Goal: Task Accomplishment & Management: Use online tool/utility

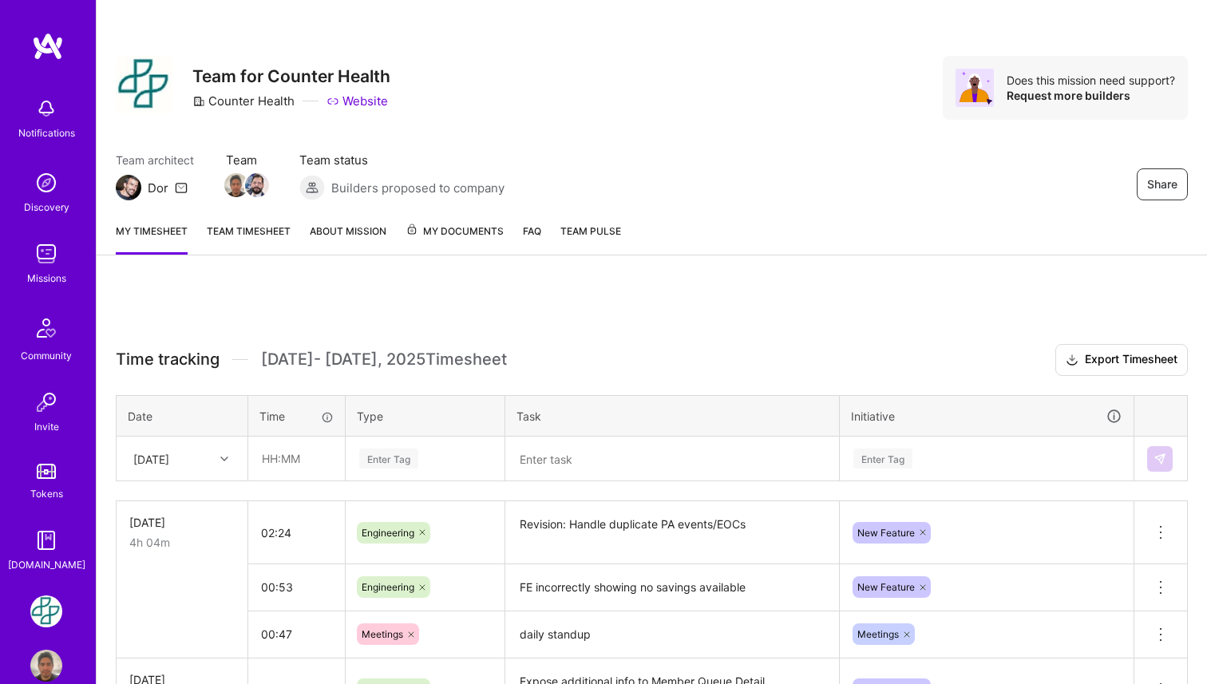
scroll to position [9, 0]
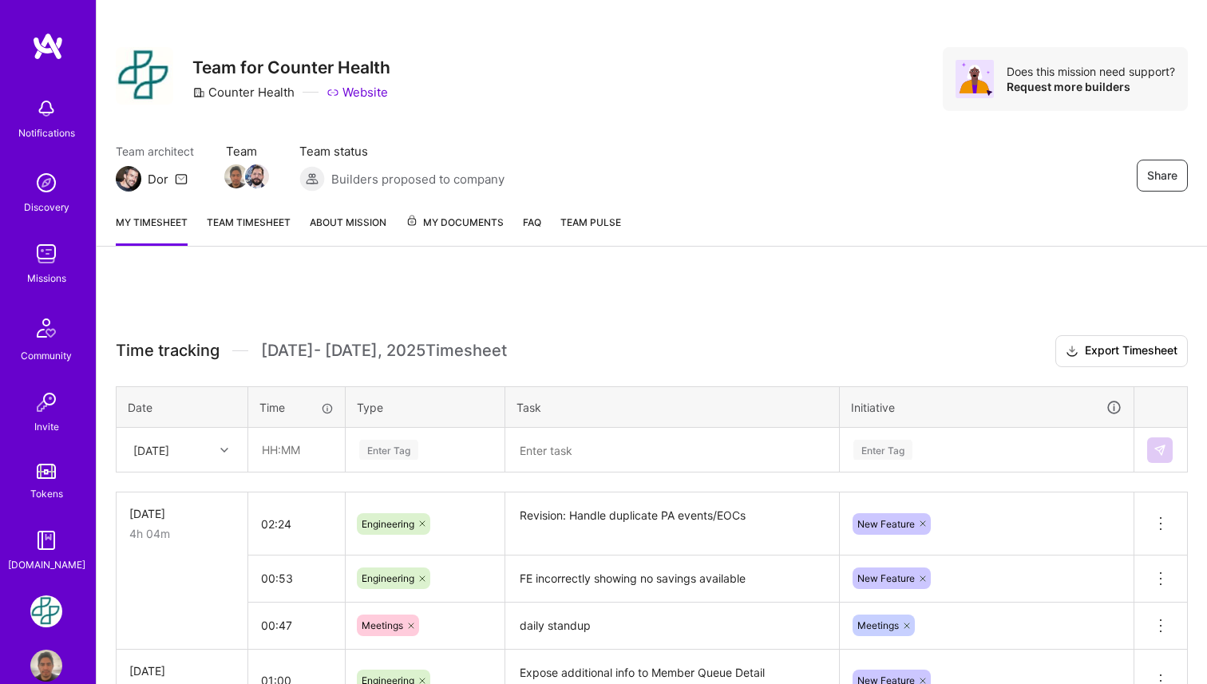
click at [274, 223] on link "Team timesheet" at bounding box center [249, 230] width 84 height 32
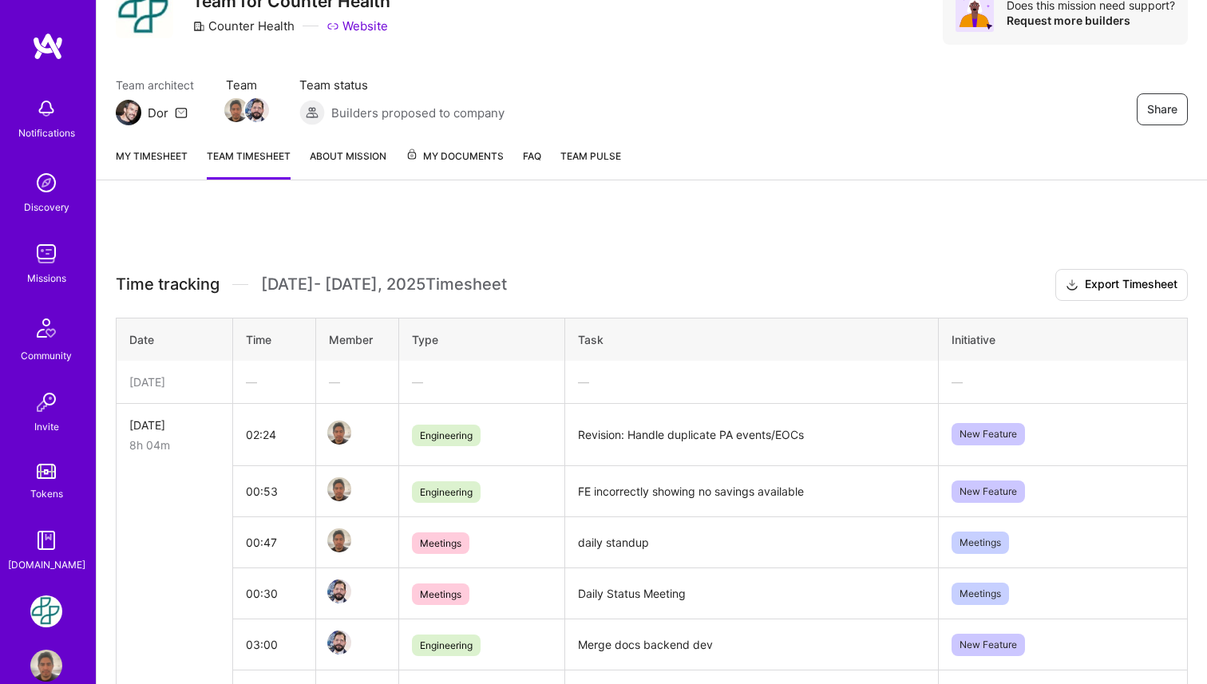
scroll to position [73, 0]
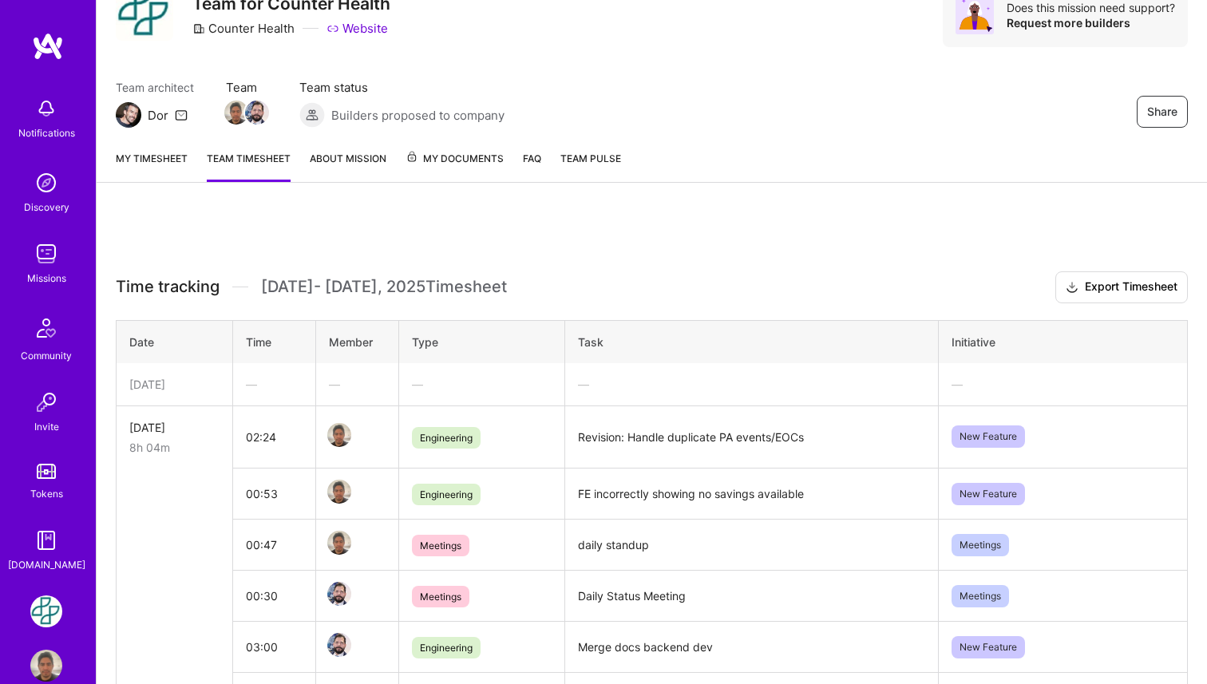
click at [151, 160] on link "My timesheet" at bounding box center [152, 166] width 72 height 32
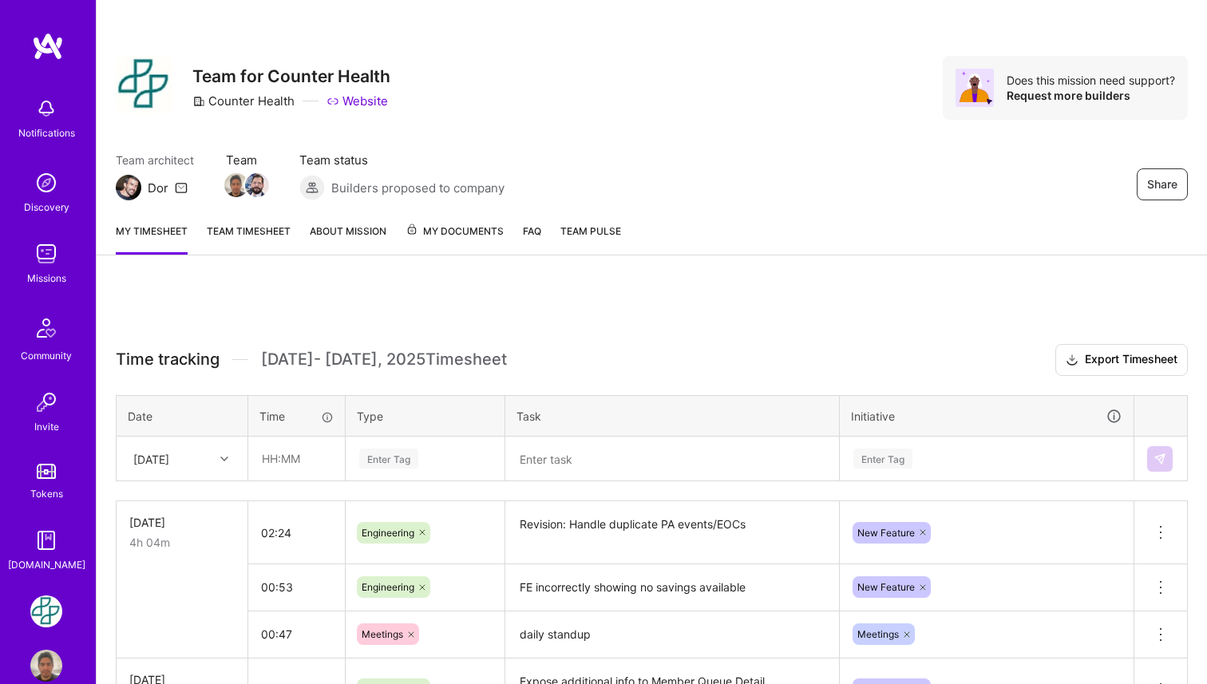
click at [264, 239] on link "Team timesheet" at bounding box center [249, 239] width 84 height 32
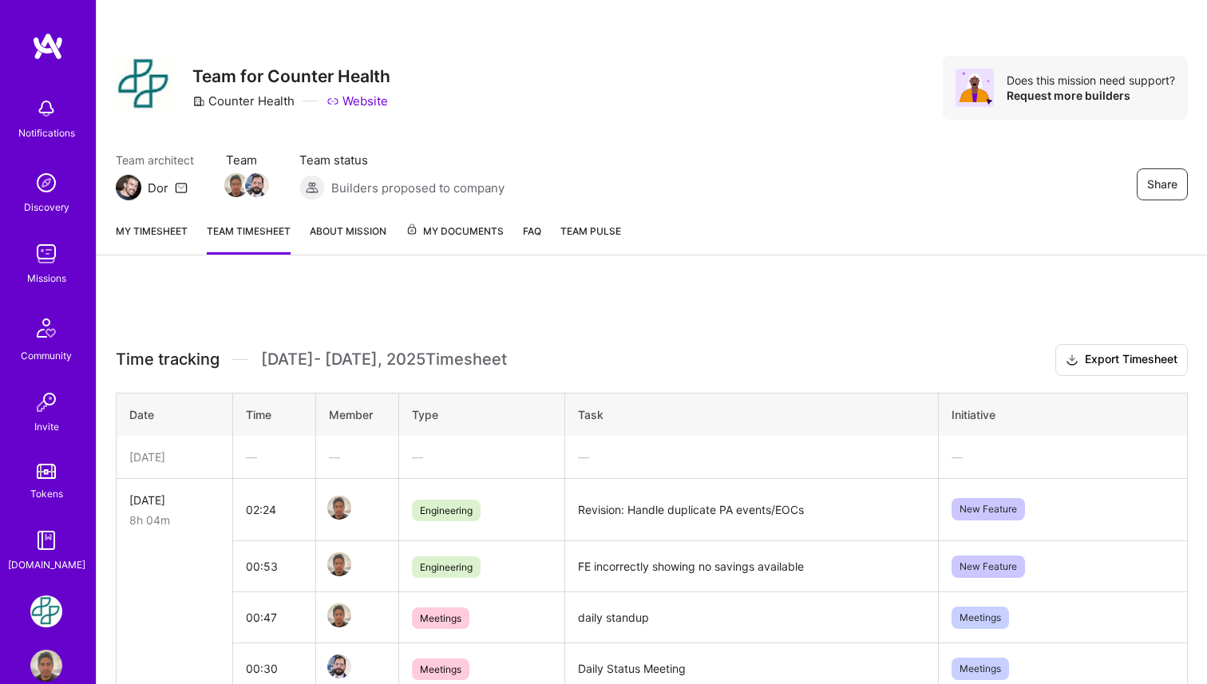
click at [159, 244] on link "My timesheet" at bounding box center [152, 239] width 72 height 32
